Goal: Navigation & Orientation: Find specific page/section

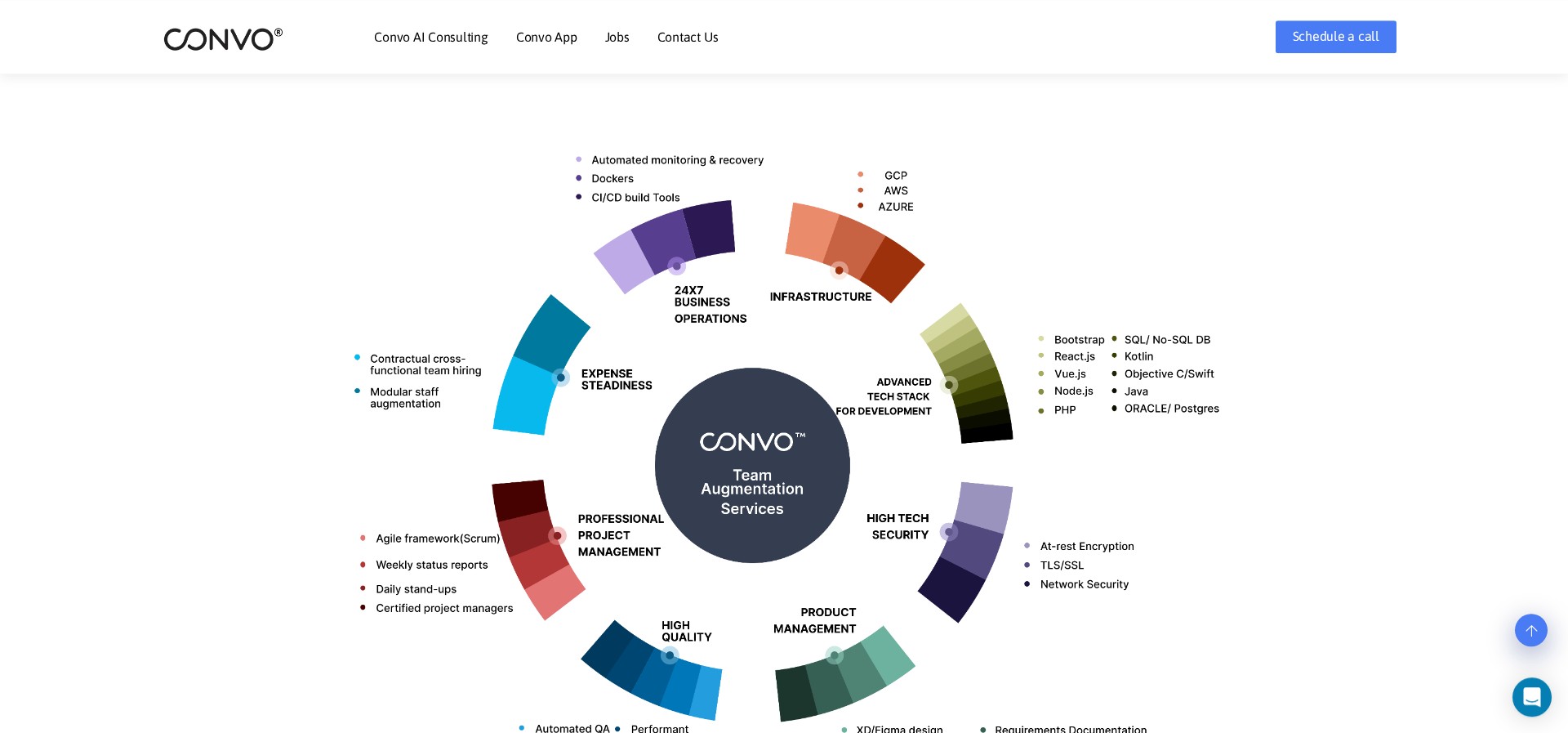
scroll to position [902, 0]
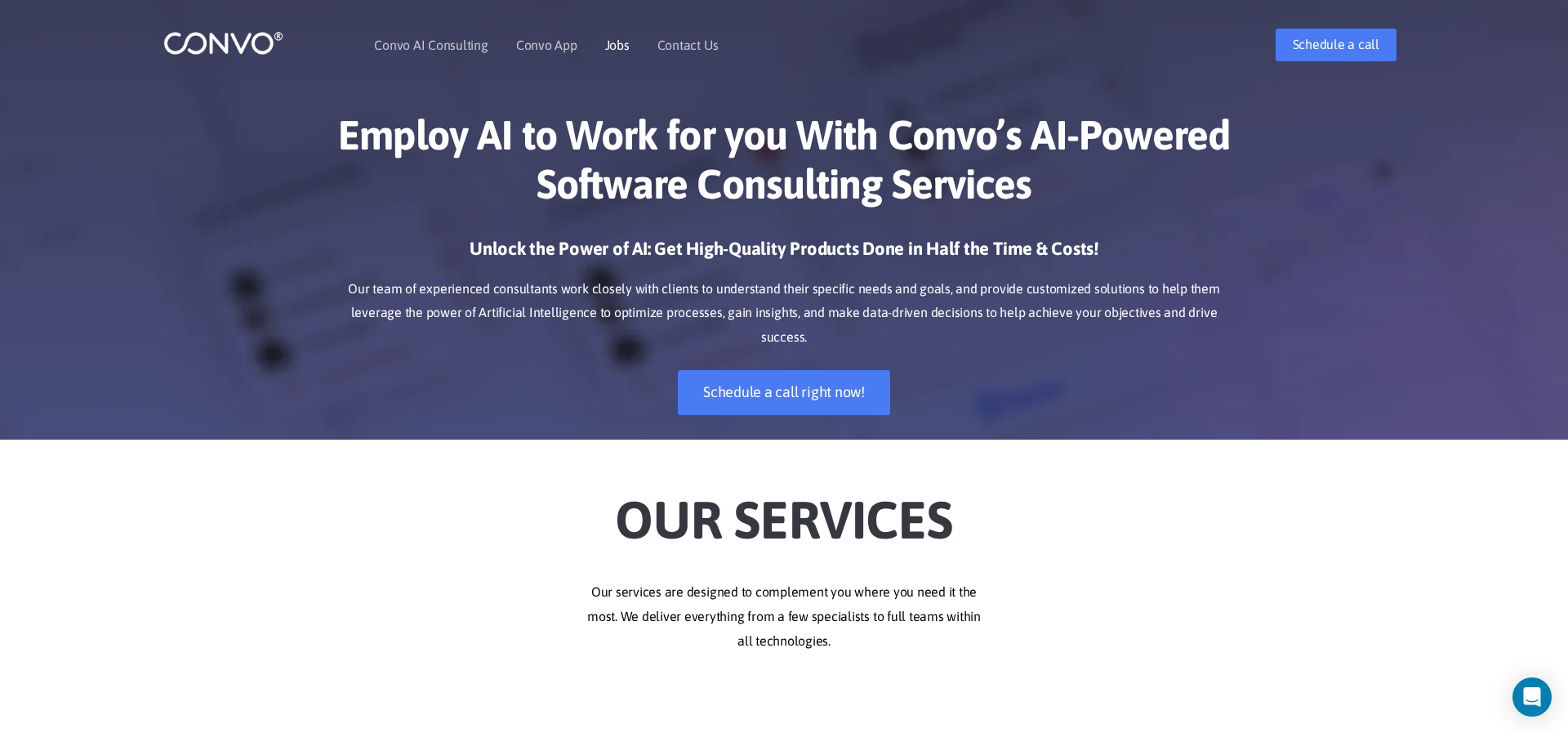
click at [611, 43] on link "Jobs" at bounding box center [617, 45] width 25 height 13
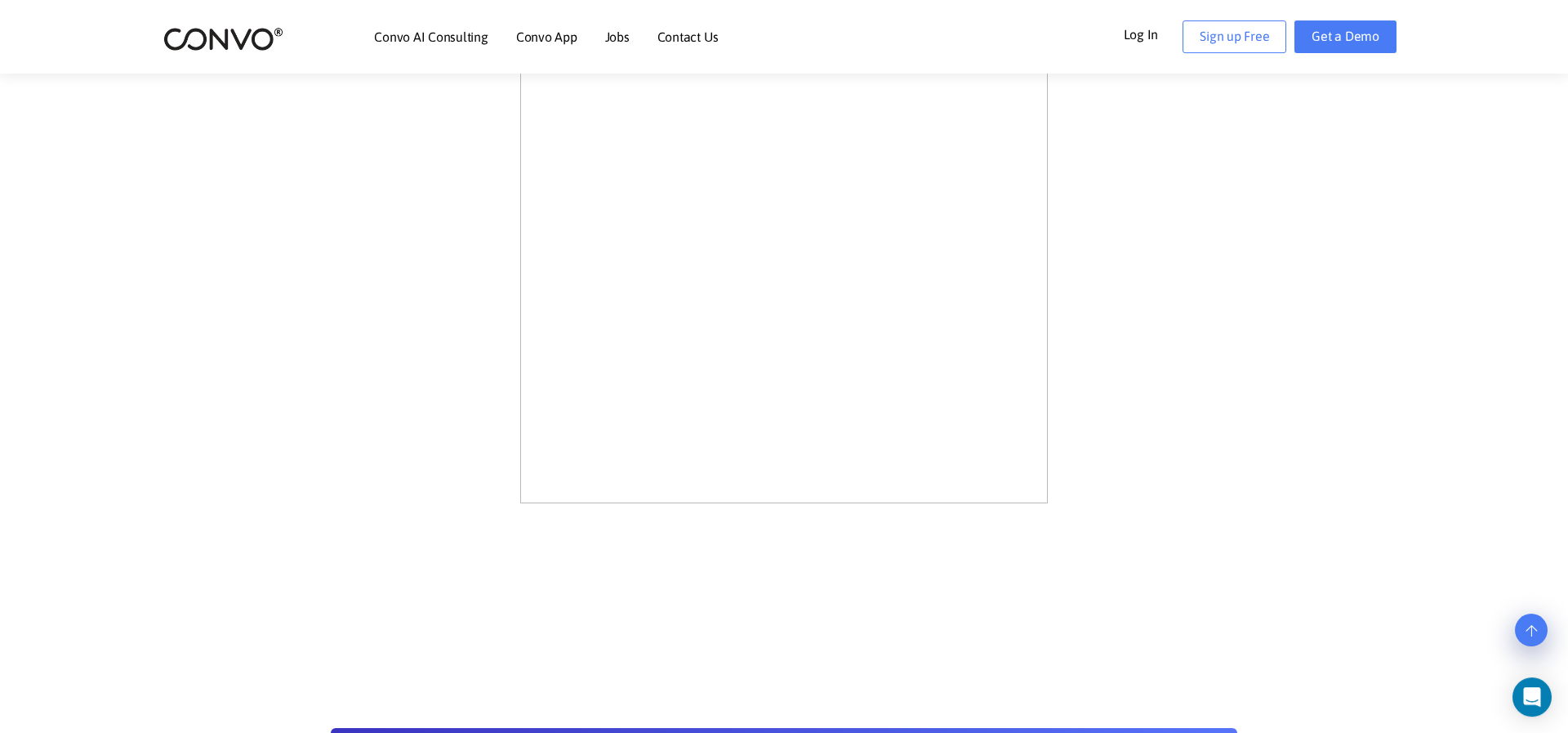
scroll to position [902, 0]
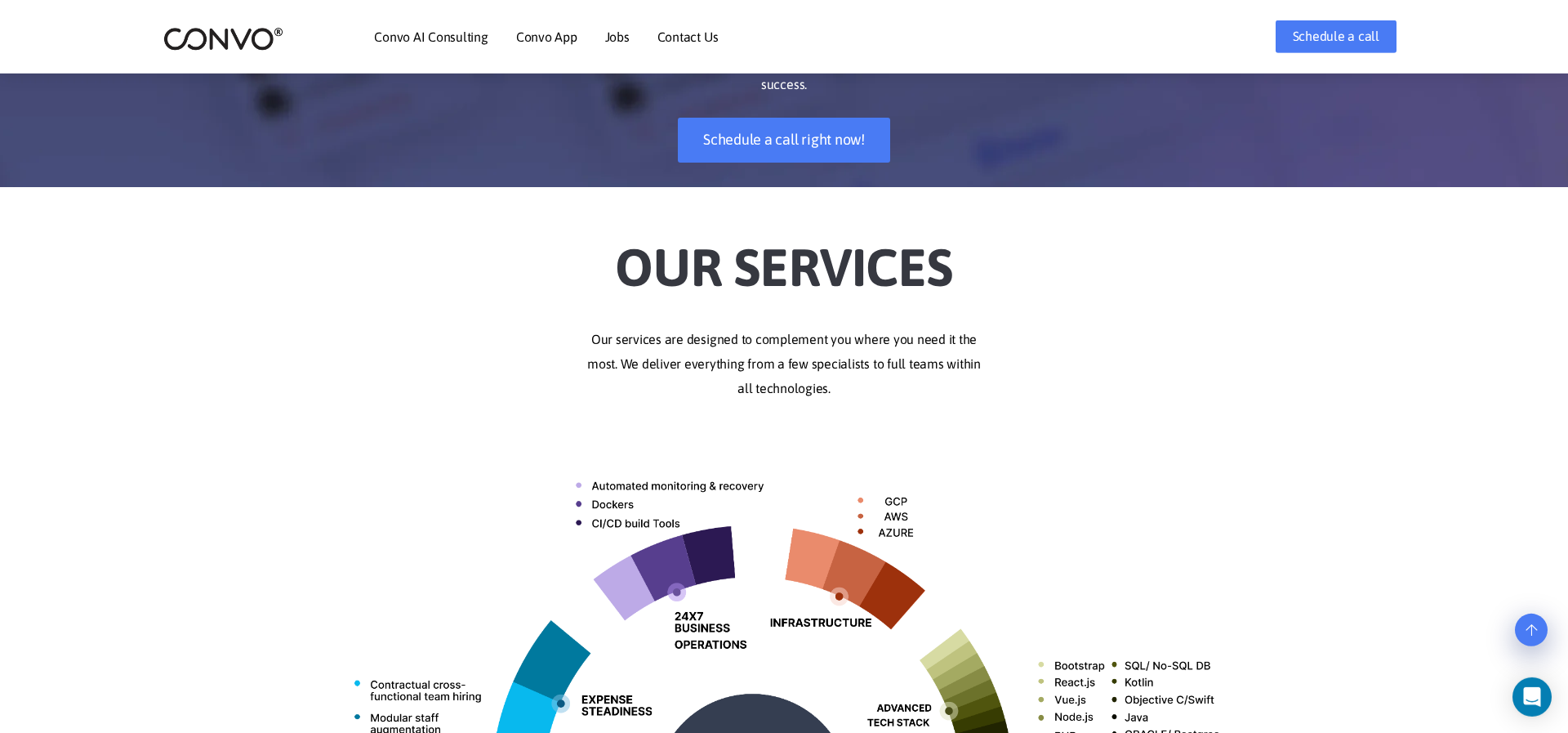
scroll to position [225, 0]
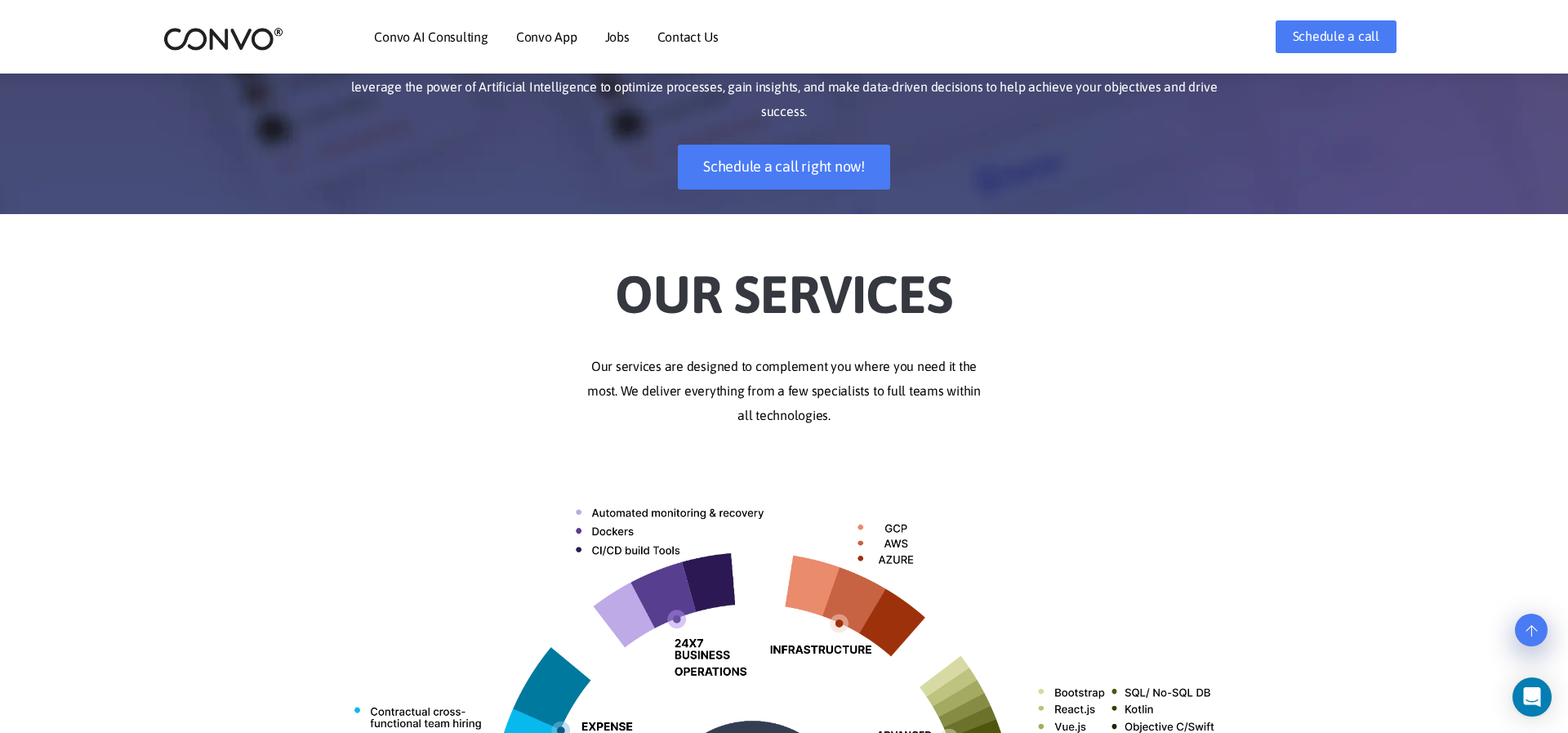
click at [448, 43] on link "Convo AI Consulting" at bounding box center [430, 37] width 113 height 13
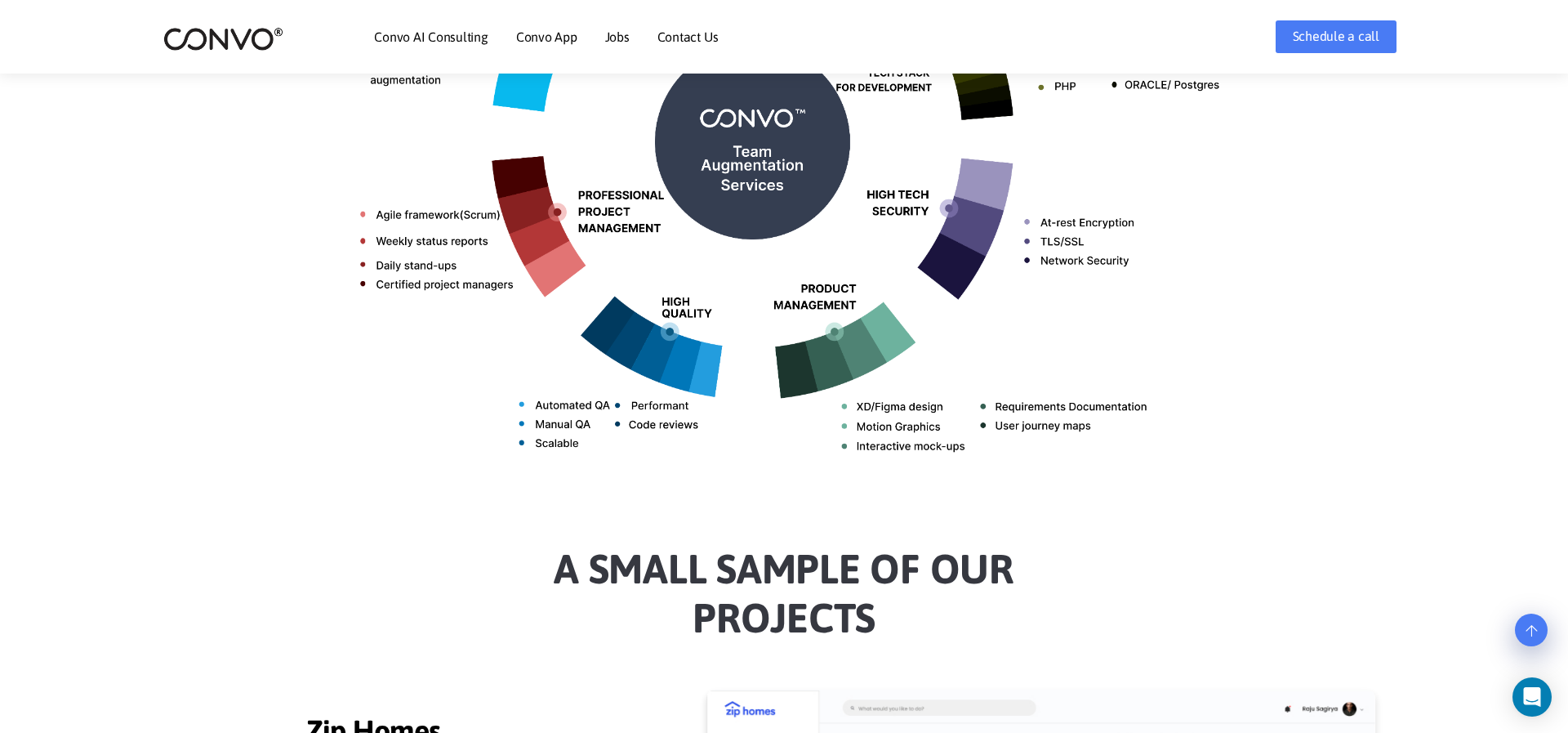
scroll to position [1353, 0]
